Goal: Information Seeking & Learning: Learn about a topic

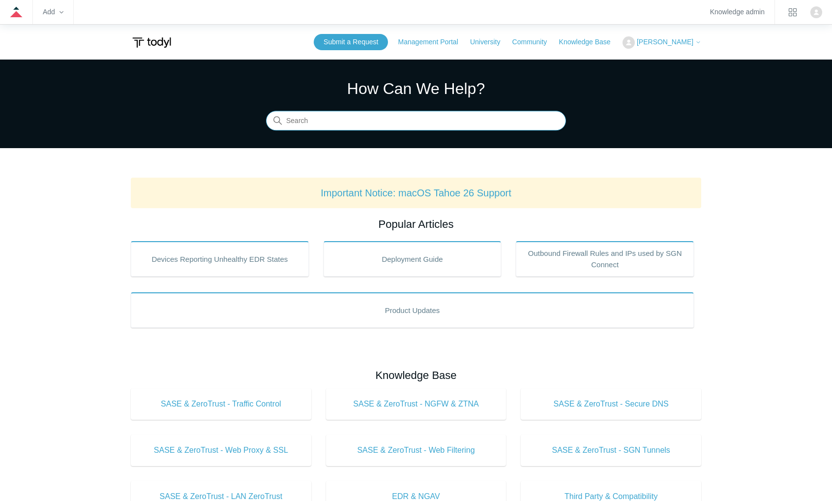
click at [443, 119] on input "Search" at bounding box center [416, 121] width 300 height 20
type input "Huntress"
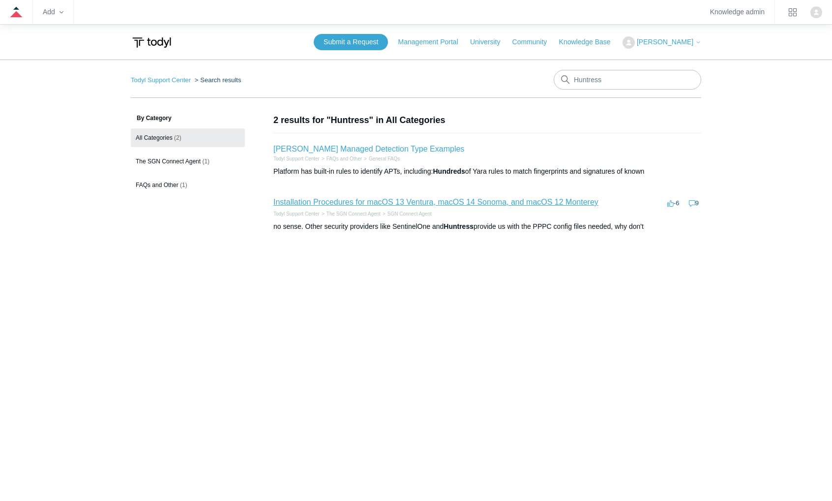
click at [497, 201] on link "Installation Procedures for macOS 13 Ventura, macOS 14 Sonoma, and macOS 12 Mon…" at bounding box center [435, 202] width 325 height 8
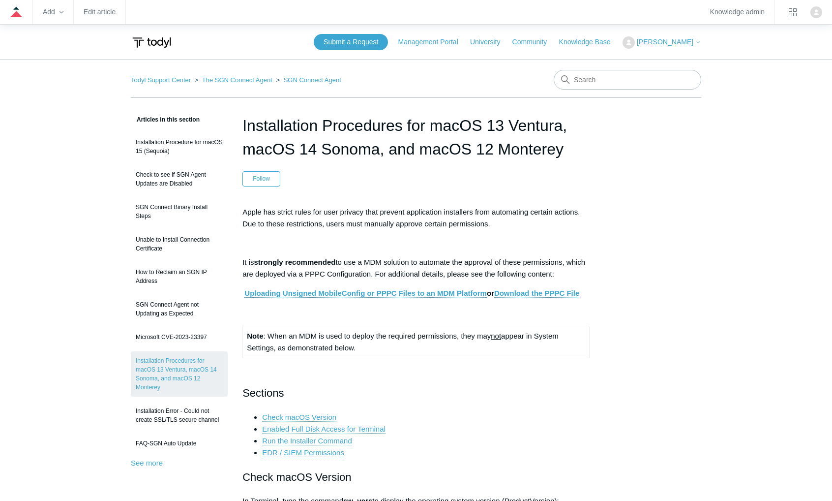
drag, startPoint x: 710, startPoint y: 150, endPoint x: 722, endPoint y: 148, distance: 13.1
